Goal: Find contact information: Find contact information

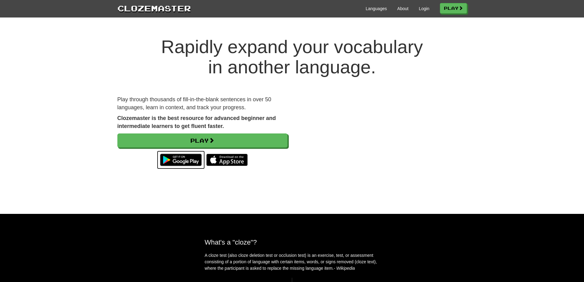
click at [188, 161] on img at bounding box center [181, 160] width 48 height 18
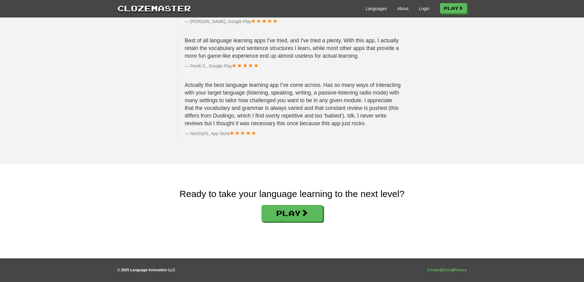
scroll to position [954, 0]
click at [434, 269] on link "Contact" at bounding box center [434, 270] width 14 height 4
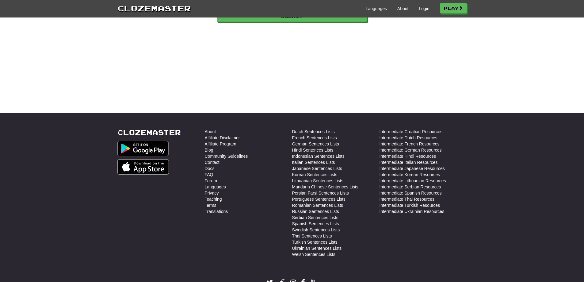
scroll to position [218, 0]
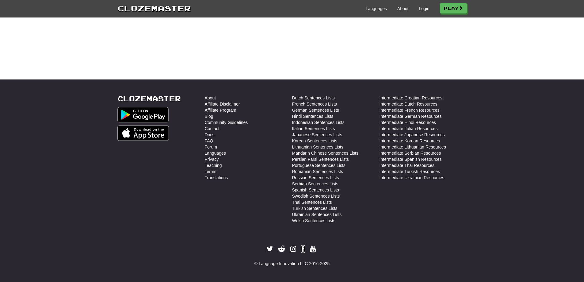
click at [304, 249] on icon at bounding box center [303, 248] width 4 height 7
